Goal: Check status: Check status

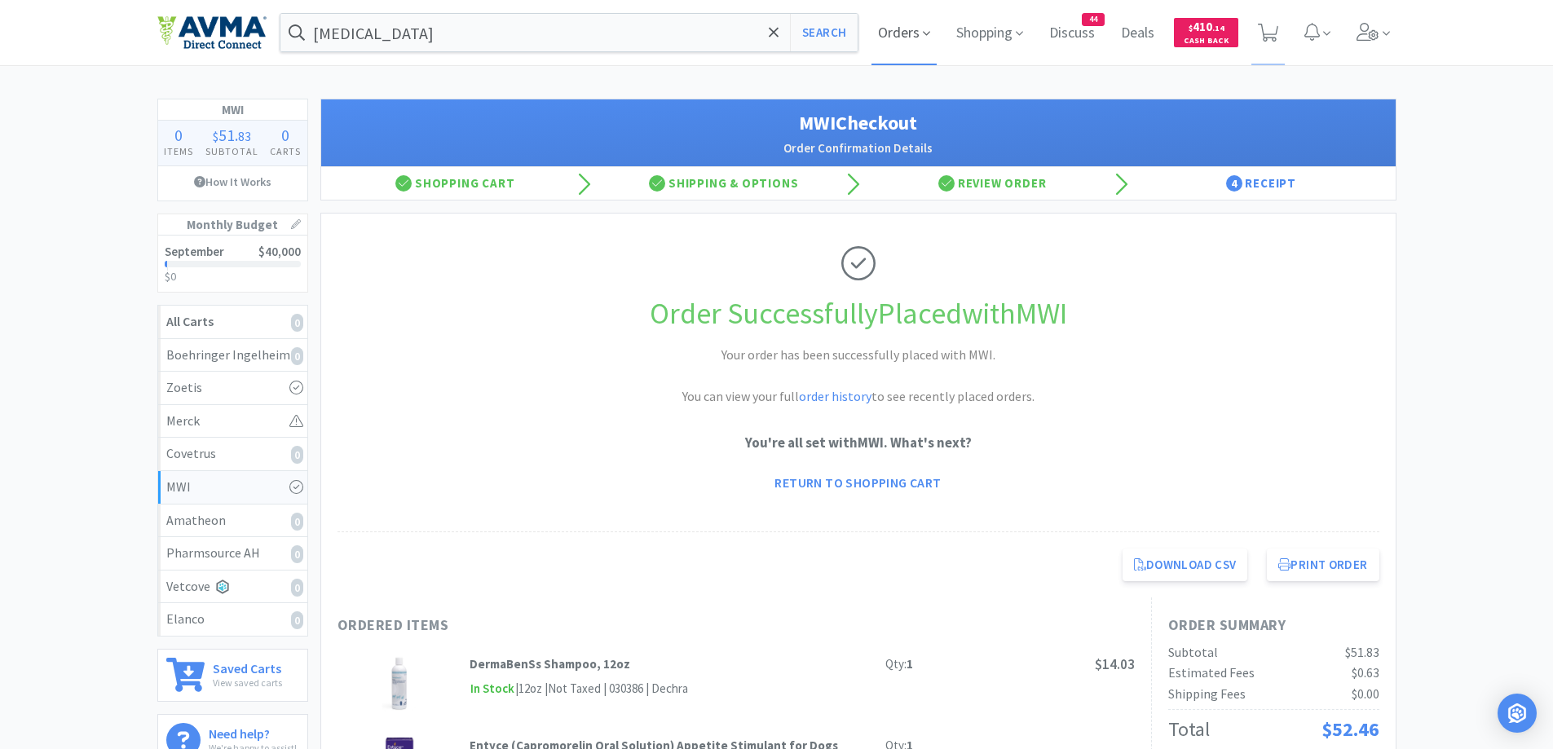
click at [912, 37] on span "Orders" at bounding box center [903, 32] width 65 height 65
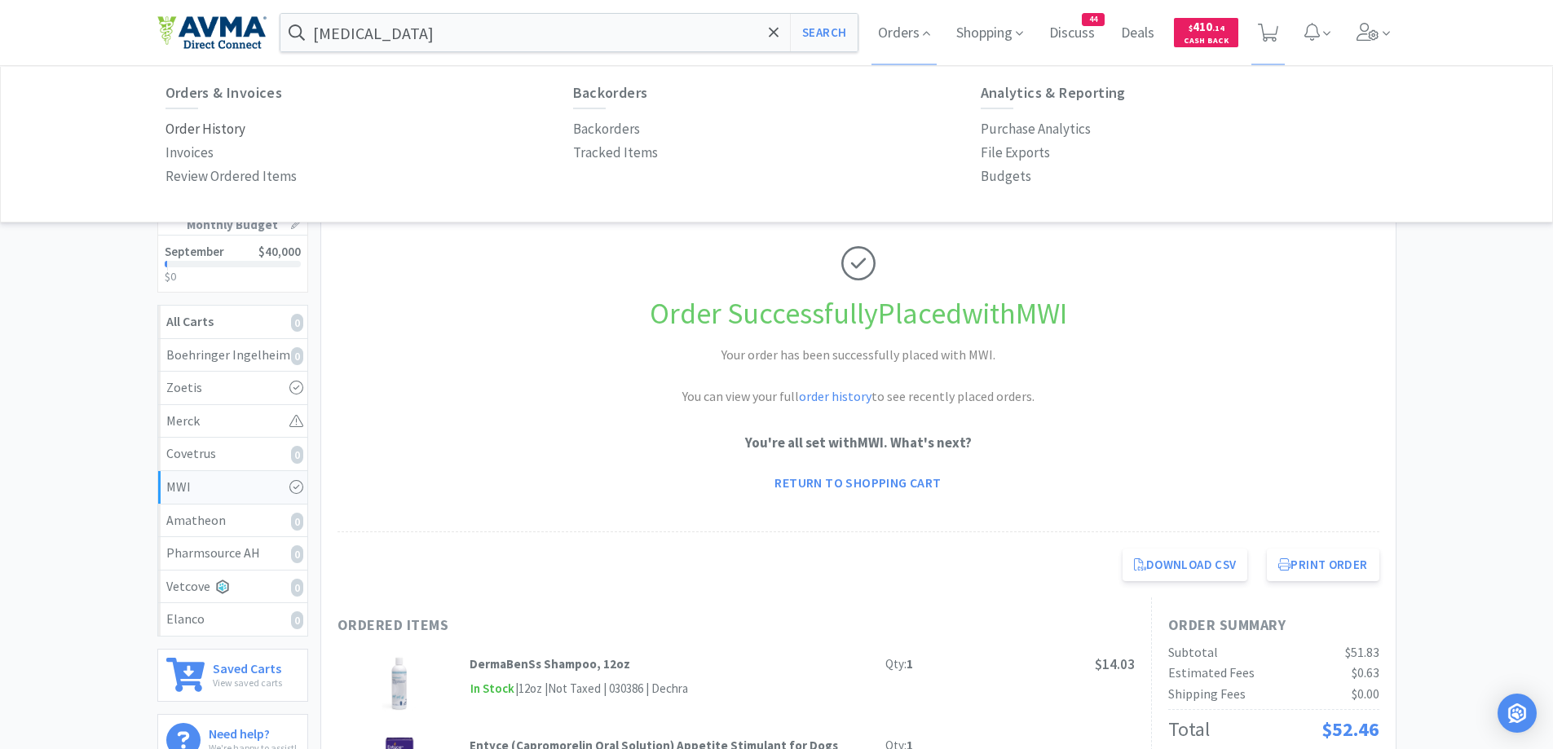
click at [228, 136] on p "Order History" at bounding box center [205, 129] width 80 height 22
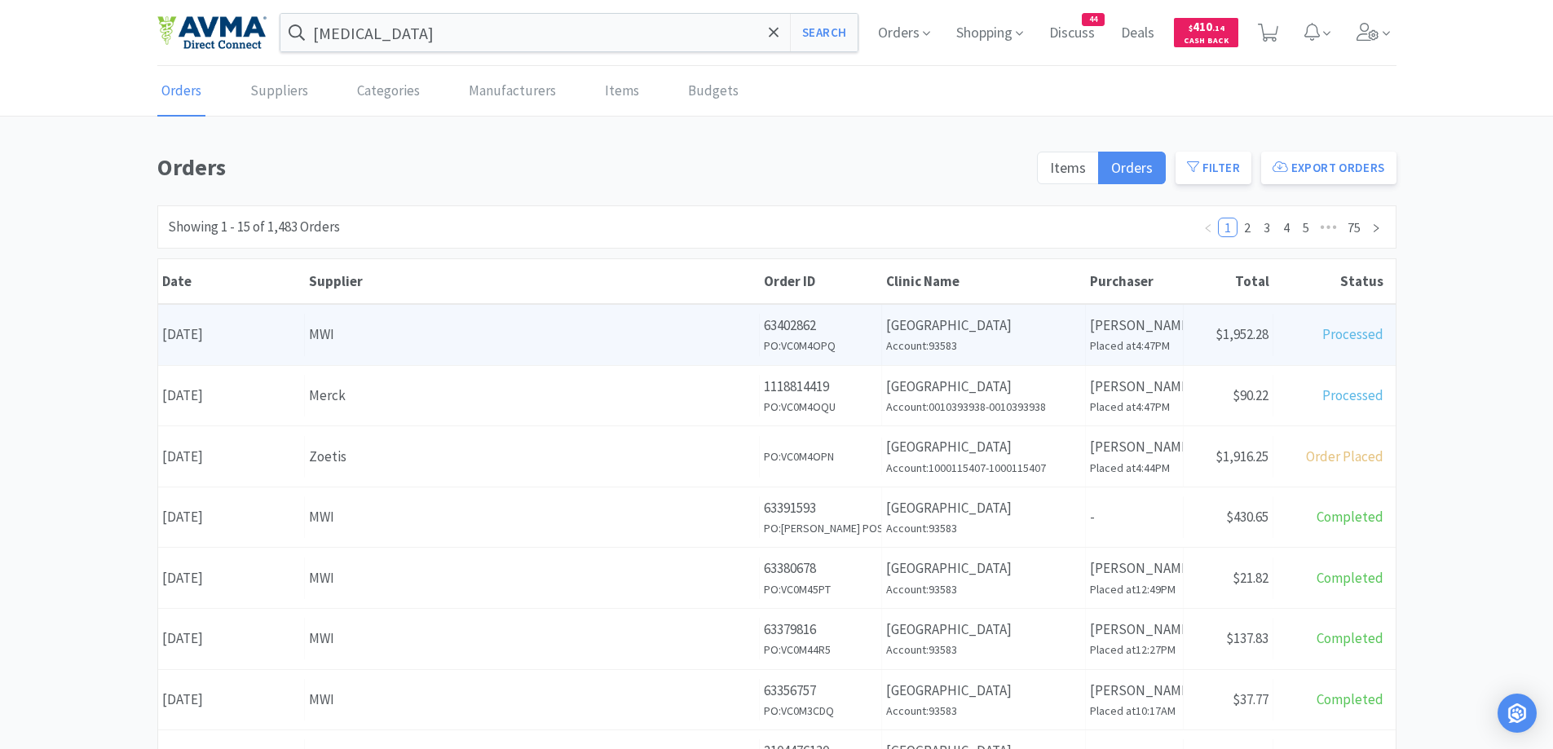
click at [315, 332] on div "MWI" at bounding box center [532, 335] width 446 height 22
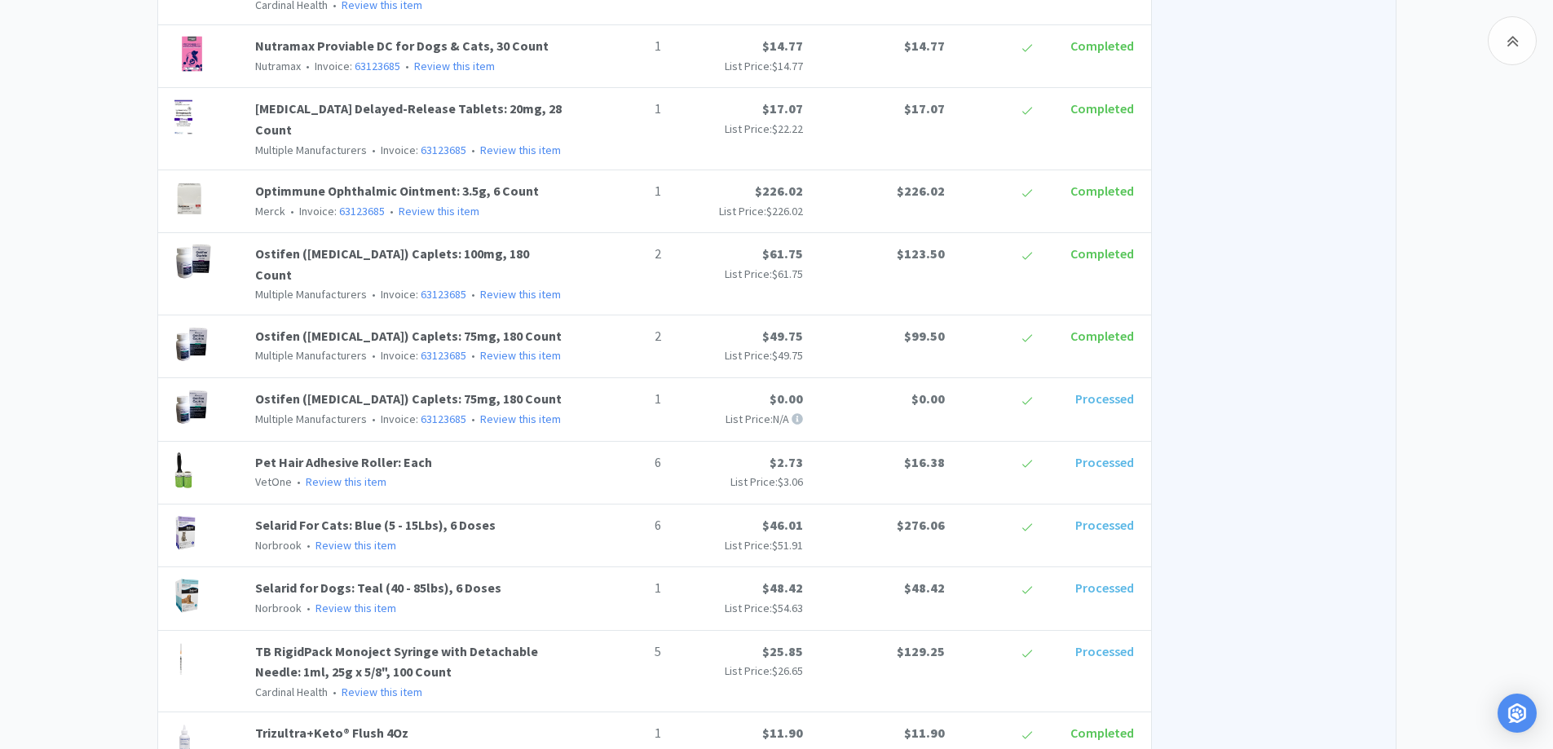
scroll to position [1862, 0]
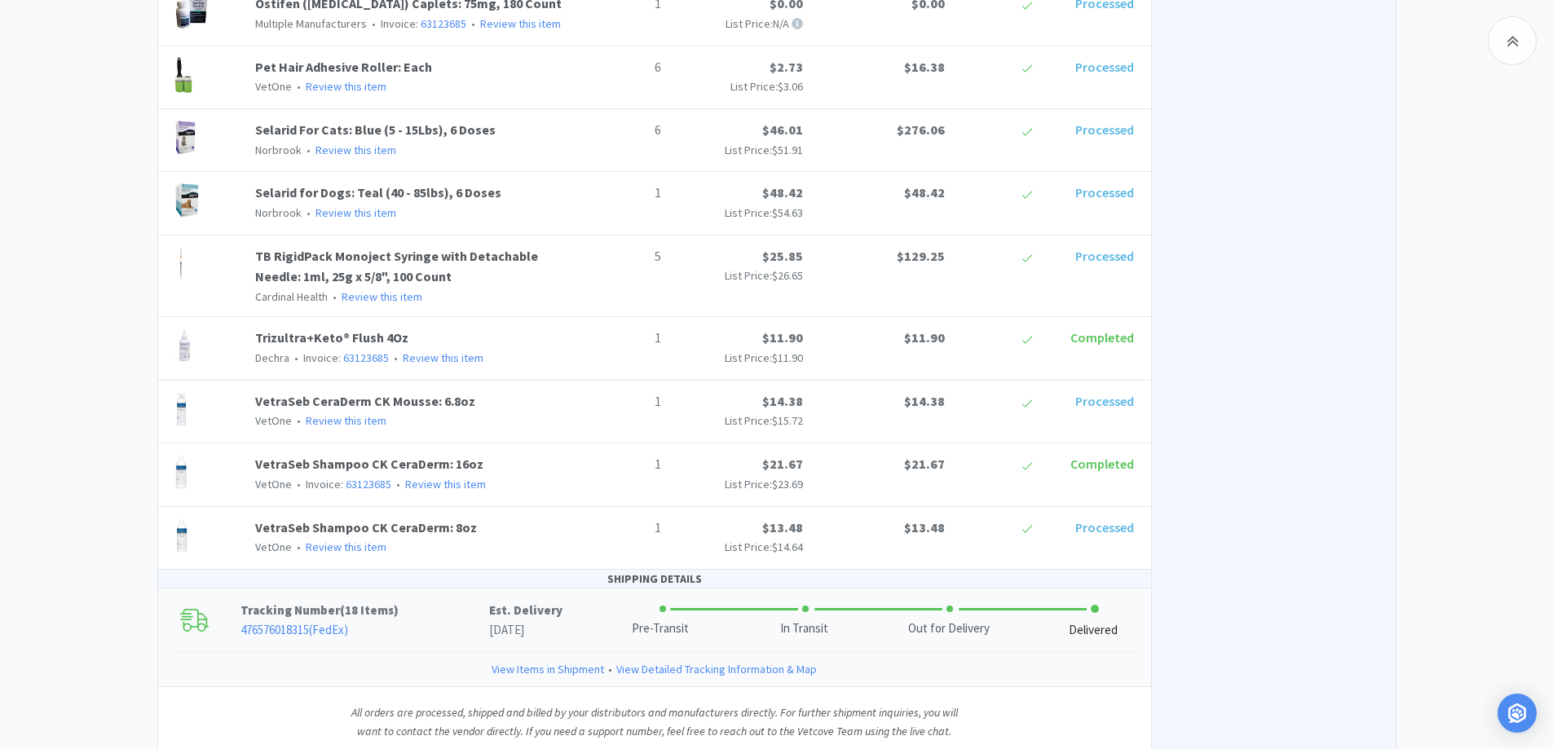
click at [443, 601] on p "Tracking Number ( 18 Items )" at bounding box center [364, 611] width 249 height 20
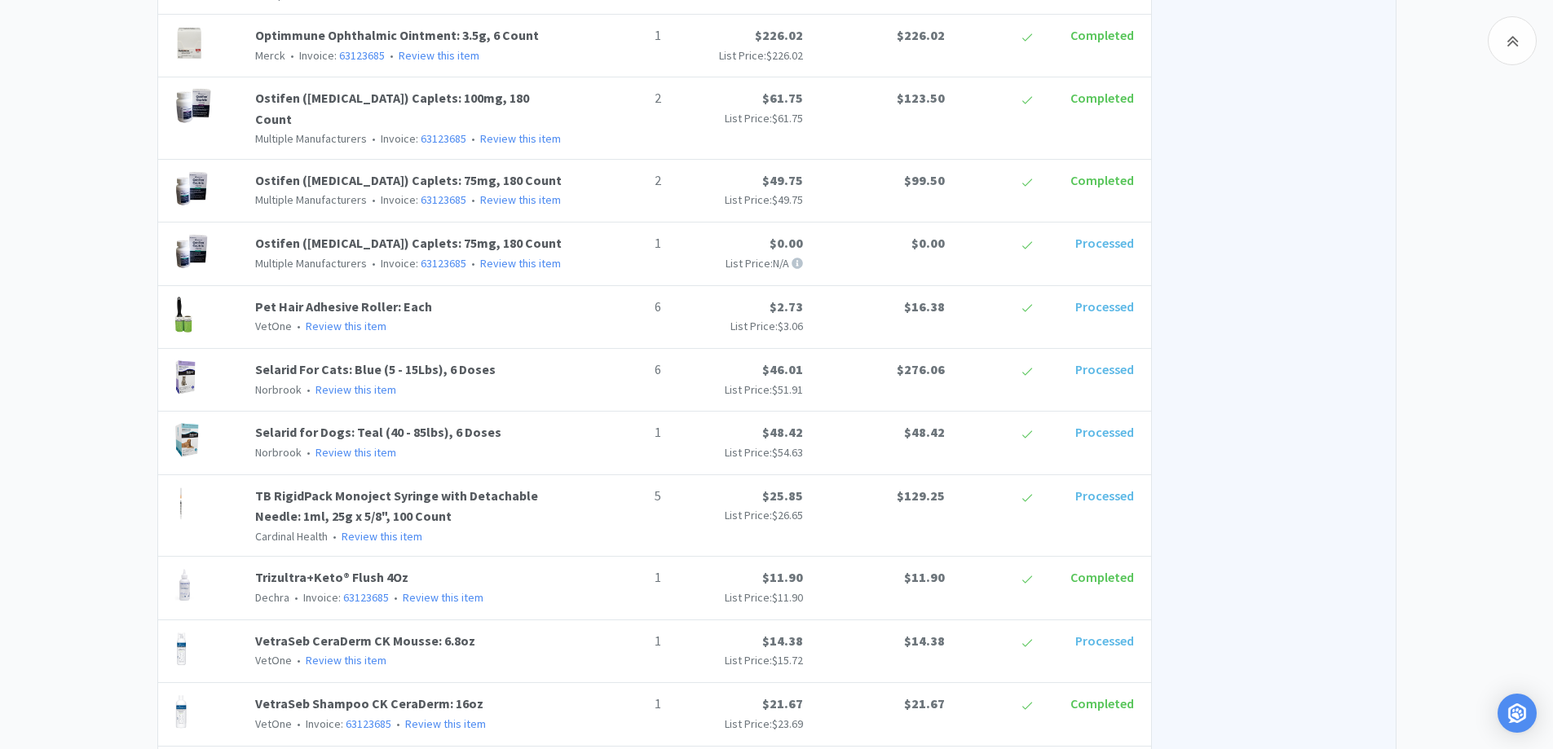
scroll to position [1583, 0]
